Goal: Task Accomplishment & Management: Manage account settings

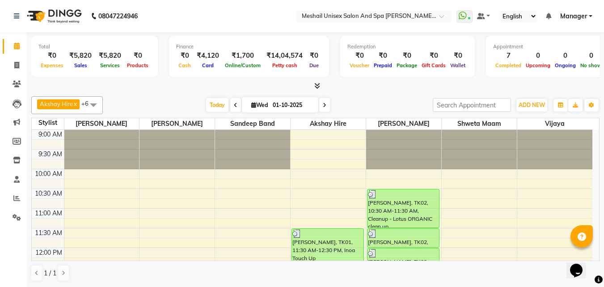
scroll to position [134, 0]
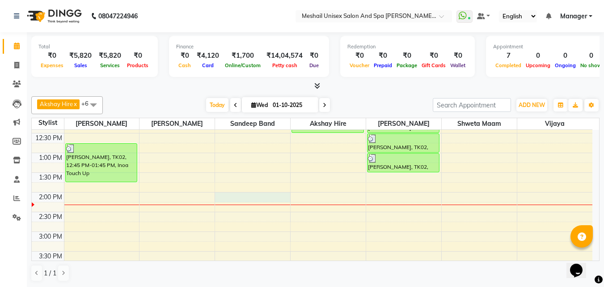
click at [225, 197] on div "9:00 AM 9:30 AM 10:00 AM 10:30 AM 11:00 AM 11:30 AM 12:00 PM 12:30 PM 1:00 PM 1…" at bounding box center [312, 251] width 560 height 511
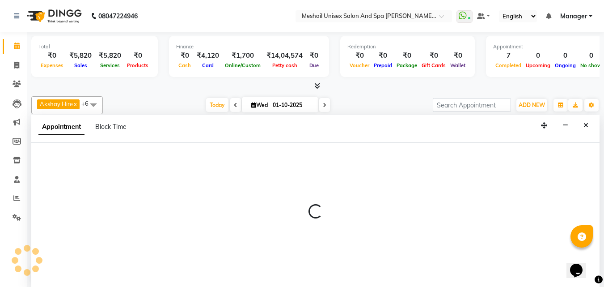
scroll to position [0, 0]
select select "52968"
select select "tentative"
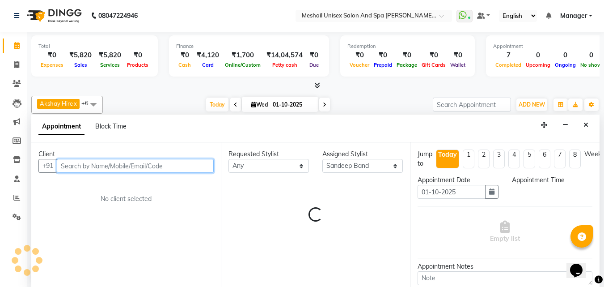
select select "840"
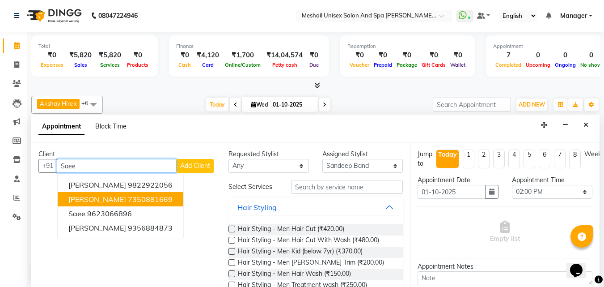
click at [143, 197] on ngb-highlight "7350881669" at bounding box center [150, 198] width 45 height 9
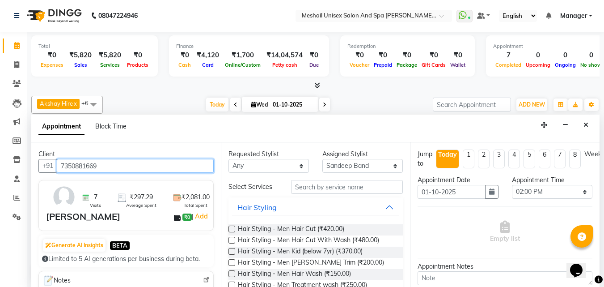
type input "7350881669"
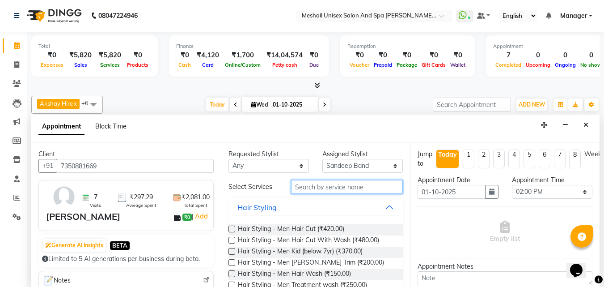
click at [310, 186] on input "text" at bounding box center [347, 187] width 112 height 14
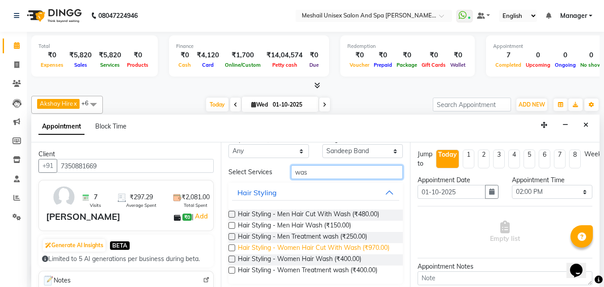
scroll to position [26, 0]
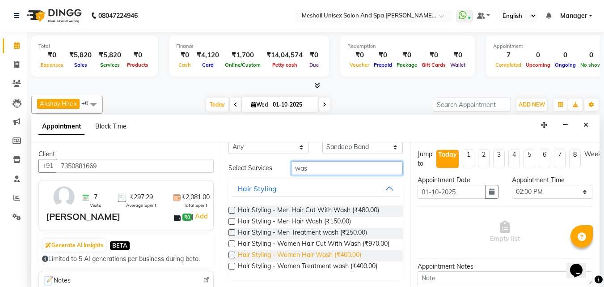
type input "was"
click at [324, 254] on span "Hair Styling - Women Hair Wash (₹400.00)" at bounding box center [299, 255] width 123 height 11
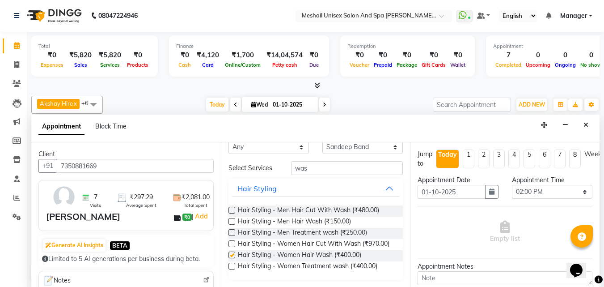
checkbox input "false"
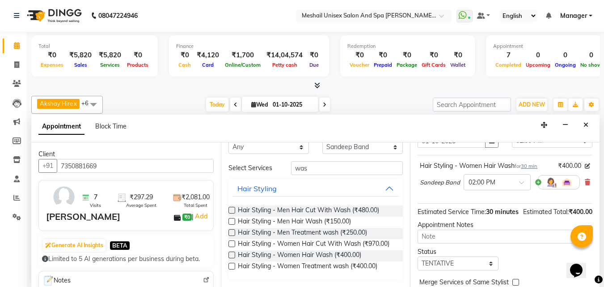
scroll to position [108, 0]
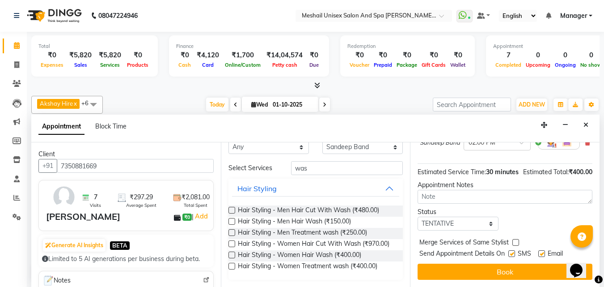
click at [510, 250] on label at bounding box center [511, 253] width 7 height 7
click at [510, 251] on input "checkbox" at bounding box center [511, 254] width 6 height 6
checkbox input "false"
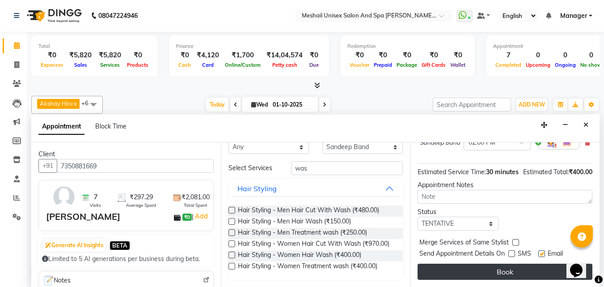
click at [489, 263] on button "Book" at bounding box center [504, 271] width 175 height 16
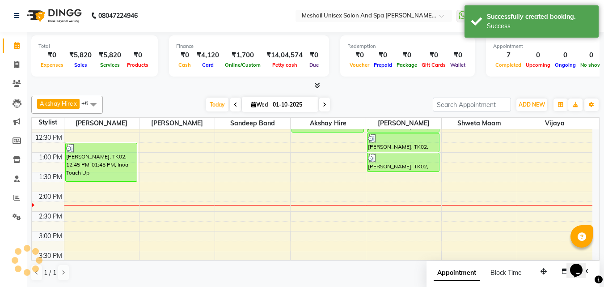
scroll to position [0, 0]
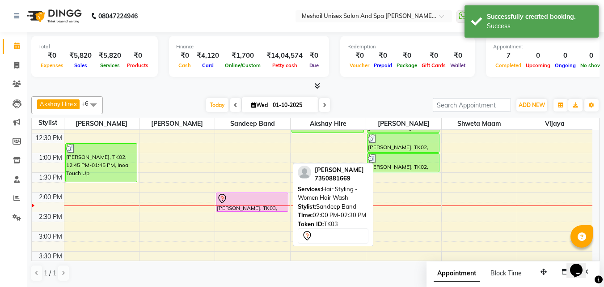
click at [283, 195] on div at bounding box center [252, 198] width 71 height 11
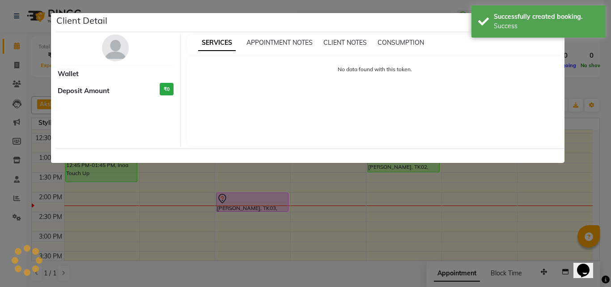
select select "7"
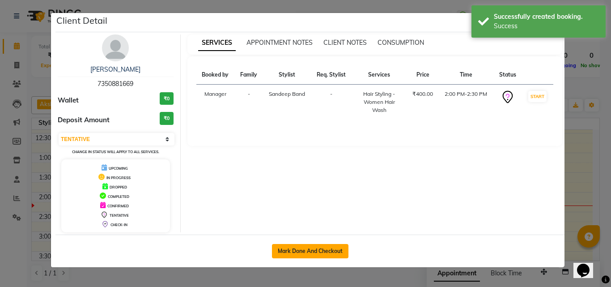
click at [309, 249] on button "Mark Done And Checkout" at bounding box center [310, 251] width 76 height 14
select select "service"
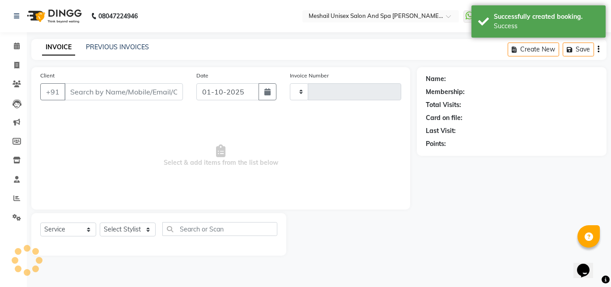
type input "2866"
select select "6713"
type input "7350881669"
select select "52968"
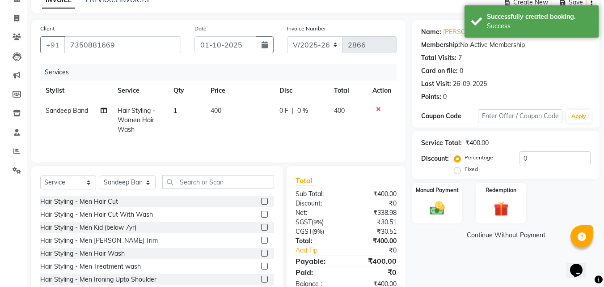
scroll to position [72, 0]
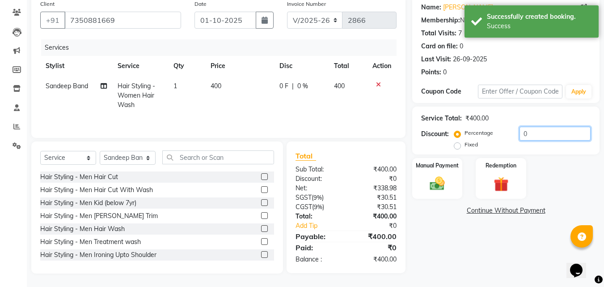
click at [528, 133] on input "0" at bounding box center [554, 133] width 71 height 14
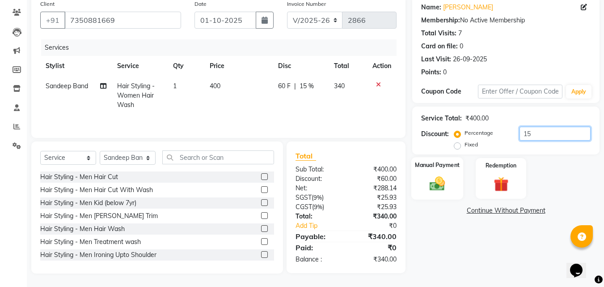
type input "15"
click at [445, 177] on img at bounding box center [437, 183] width 25 height 18
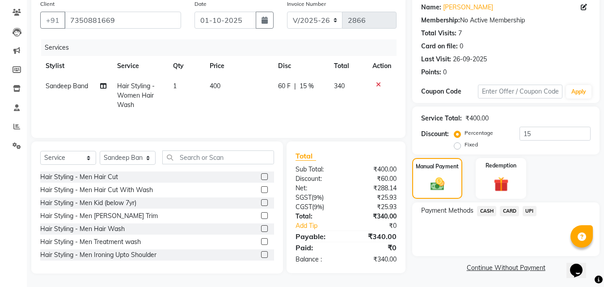
click at [485, 212] on span "CASH" at bounding box center [486, 211] width 19 height 10
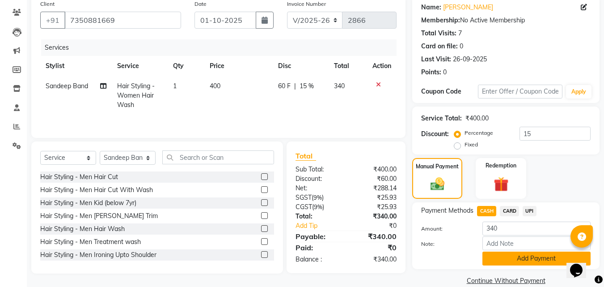
click at [498, 261] on button "Add Payment" at bounding box center [536, 258] width 108 height 14
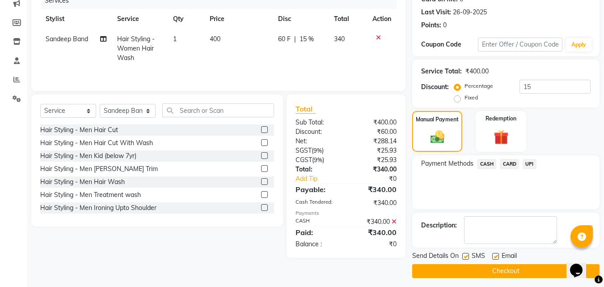
scroll to position [123, 0]
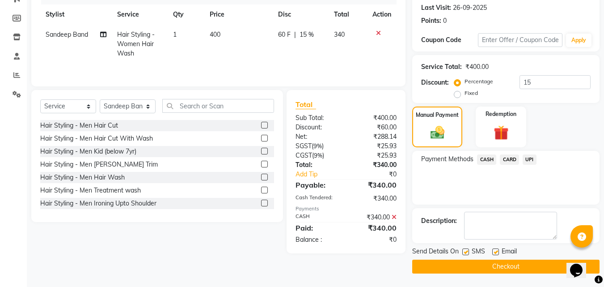
click at [479, 264] on button "Checkout" at bounding box center [505, 266] width 187 height 14
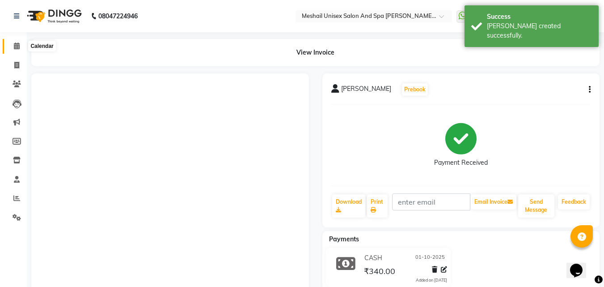
click at [18, 46] on icon at bounding box center [17, 45] width 6 height 7
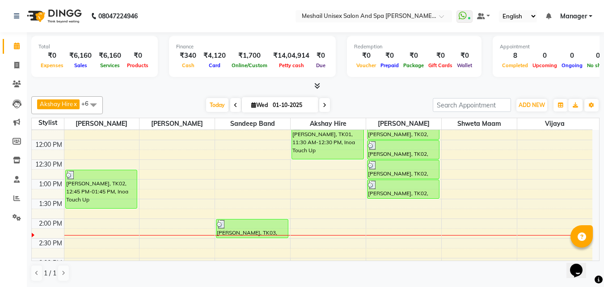
scroll to position [0, 0]
click at [382, 232] on div "9:00 AM 9:30 AM 10:00 AM 10:30 AM 11:00 AM 11:30 AM 12:00 PM 12:30 PM 1:00 PM 1…" at bounding box center [312, 276] width 560 height 511
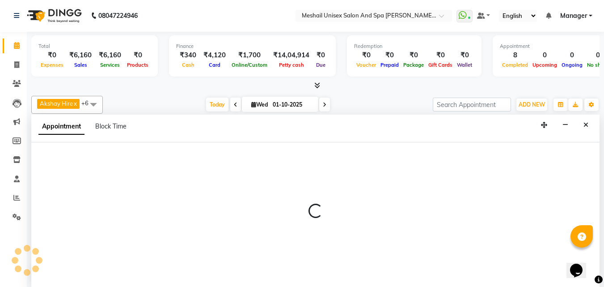
select select "52970"
select select "tentative"
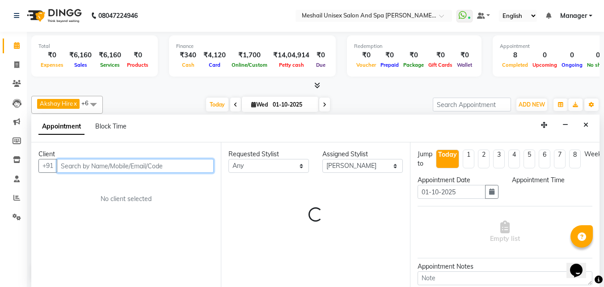
select select "855"
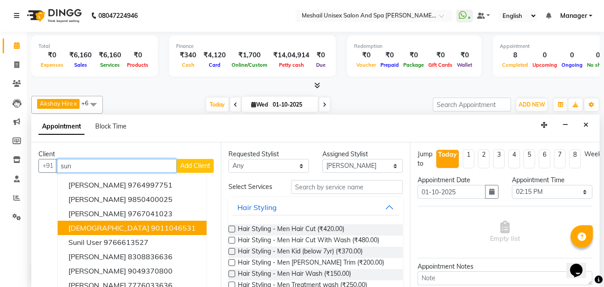
scroll to position [38, 0]
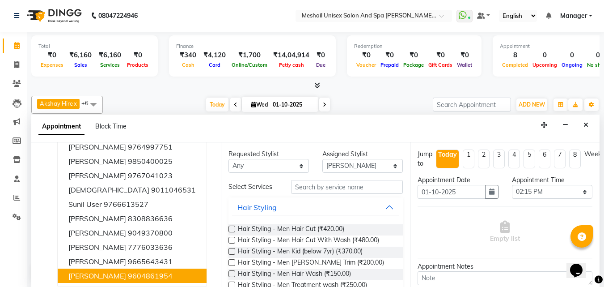
click at [128, 275] on ngb-highlight "9604861954" at bounding box center [150, 275] width 45 height 9
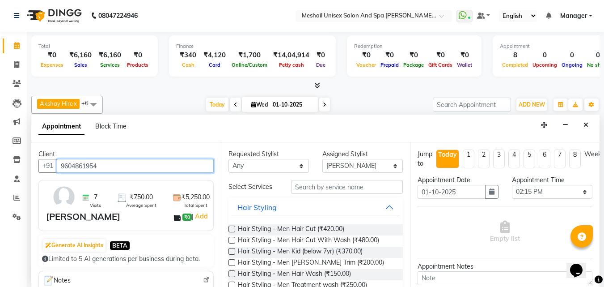
type input "9604861954"
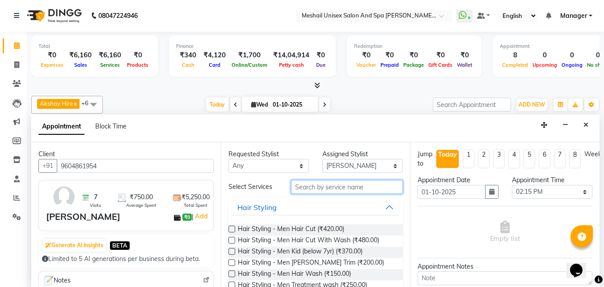
click at [294, 186] on input "text" at bounding box center [347, 187] width 112 height 14
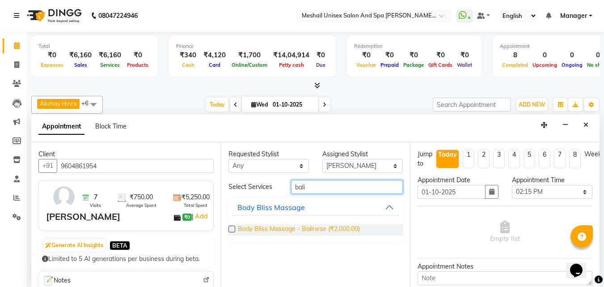
type input "bali"
click at [335, 227] on span "Body Bliss Massage - Balinese (₹2,000.00)" at bounding box center [299, 229] width 122 height 11
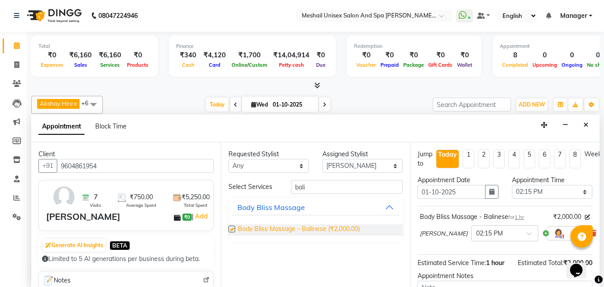
checkbox input "false"
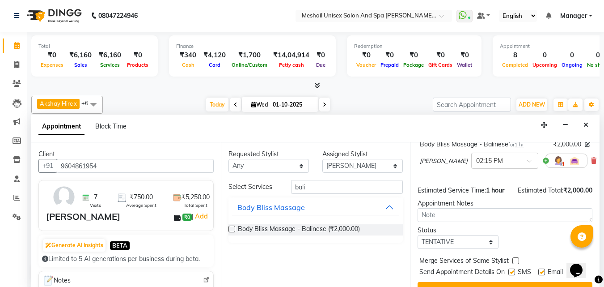
scroll to position [99, 0]
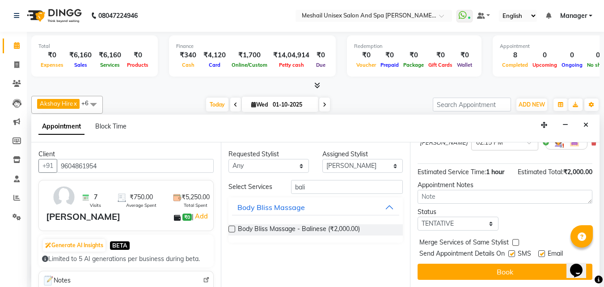
click at [510, 250] on label at bounding box center [511, 253] width 7 height 7
click at [510, 251] on input "checkbox" at bounding box center [511, 254] width 6 height 6
checkbox input "false"
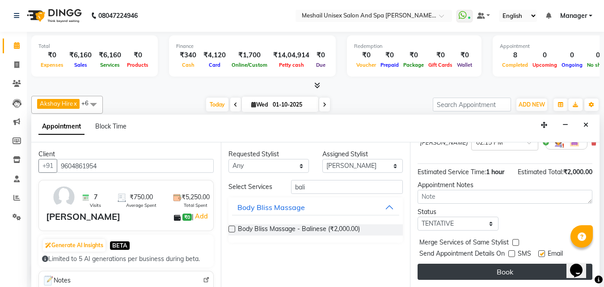
click at [488, 264] on button "Book" at bounding box center [504, 271] width 175 height 16
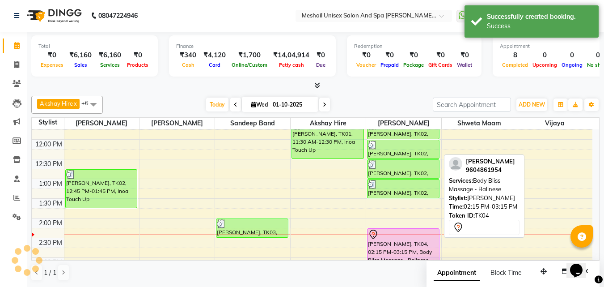
scroll to position [0, 0]
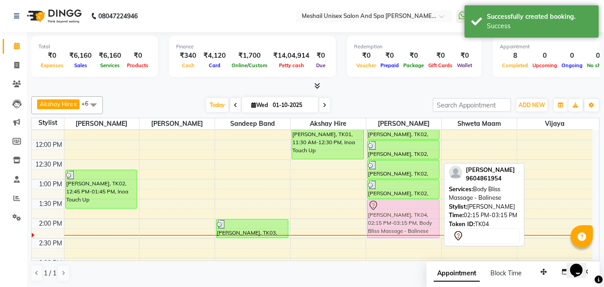
drag, startPoint x: 404, startPoint y: 232, endPoint x: 401, endPoint y: 205, distance: 26.9
click at [401, 205] on div "[PERSON_NAME], TK02, 10:30 AM-11:30 AM, Cleanup - Lotus ORGANIC clean up [PERSO…" at bounding box center [403, 277] width 75 height 511
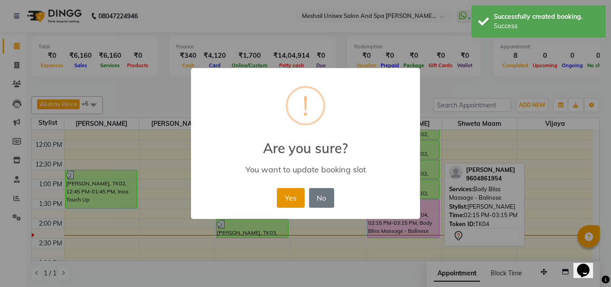
click at [292, 195] on button "Yes" at bounding box center [290, 198] width 27 height 20
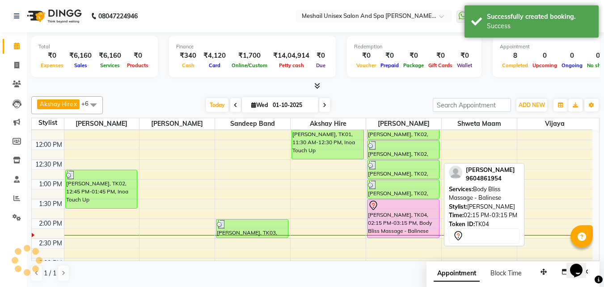
click at [397, 205] on div at bounding box center [403, 205] width 71 height 11
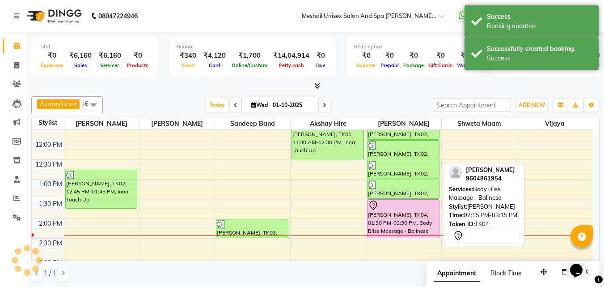
click at [397, 205] on div at bounding box center [403, 205] width 71 height 11
select select "7"
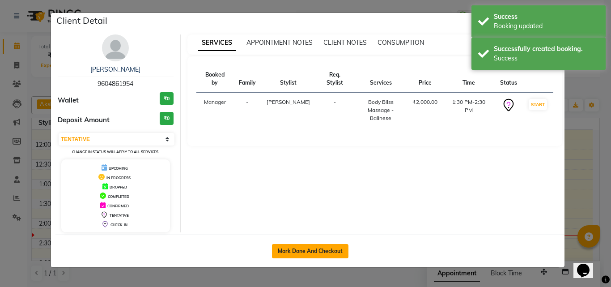
click at [332, 254] on button "Mark Done And Checkout" at bounding box center [310, 251] width 76 height 14
select select "service"
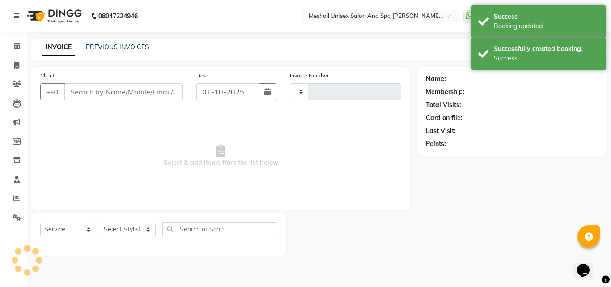
type input "2867"
select select "6713"
type input "9604861954"
select select "52970"
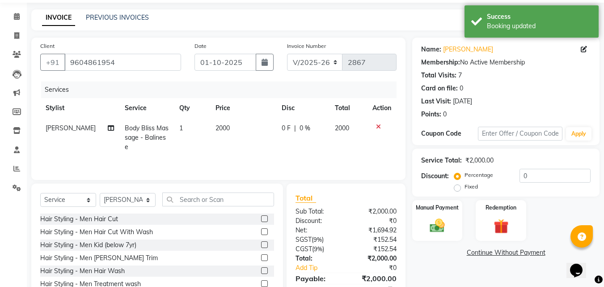
scroll to position [72, 0]
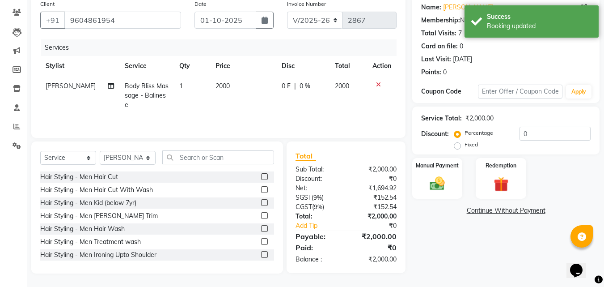
click at [441, 156] on div "Name: [PERSON_NAME] Membership: No Active Membership Total Visits: 7 Card on fi…" at bounding box center [509, 135] width 194 height 278
click at [456, 177] on div "Manual Payment" at bounding box center [437, 178] width 52 height 42
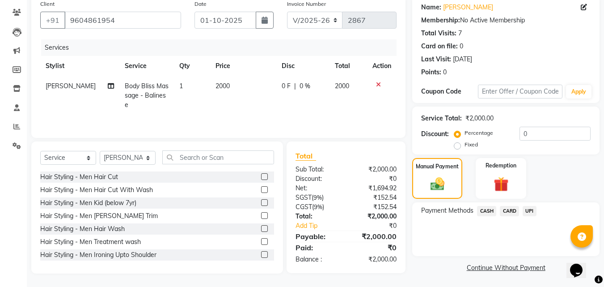
click at [527, 211] on span "UPI" at bounding box center [530, 211] width 14 height 10
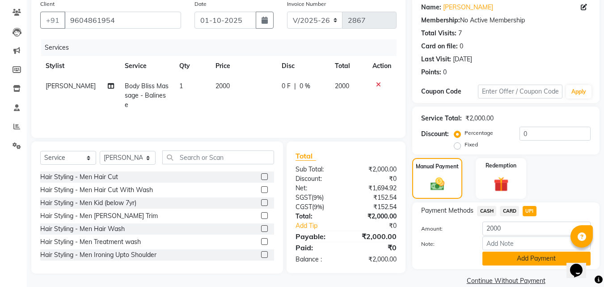
click at [504, 258] on button "Add Payment" at bounding box center [536, 258] width 108 height 14
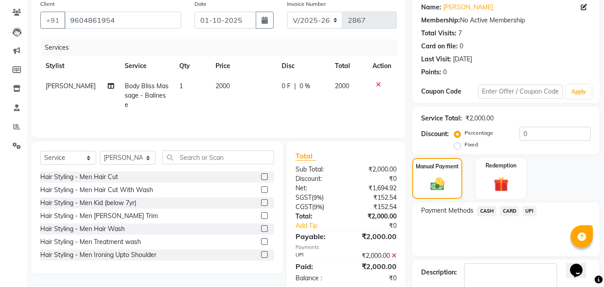
scroll to position [123, 0]
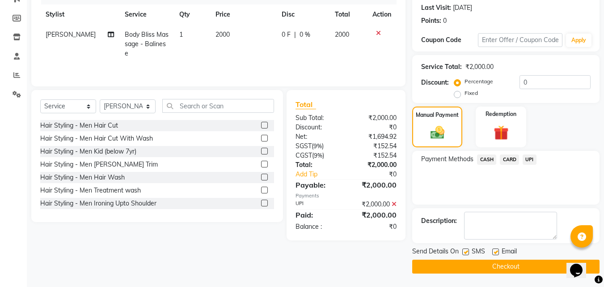
click at [475, 268] on button "Checkout" at bounding box center [505, 266] width 187 height 14
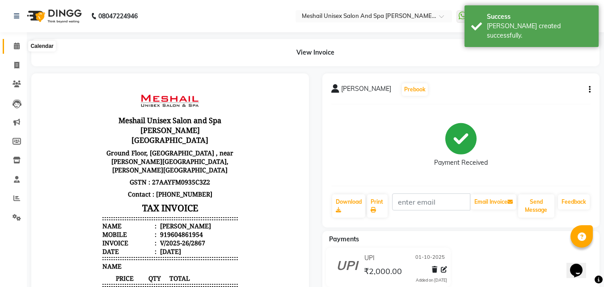
click at [17, 46] on icon at bounding box center [17, 45] width 6 height 7
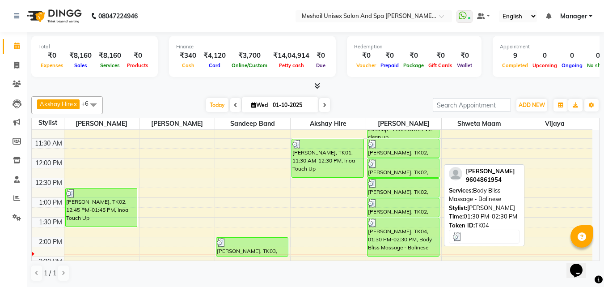
scroll to position [134, 0]
